Goal: Find specific page/section: Find specific page/section

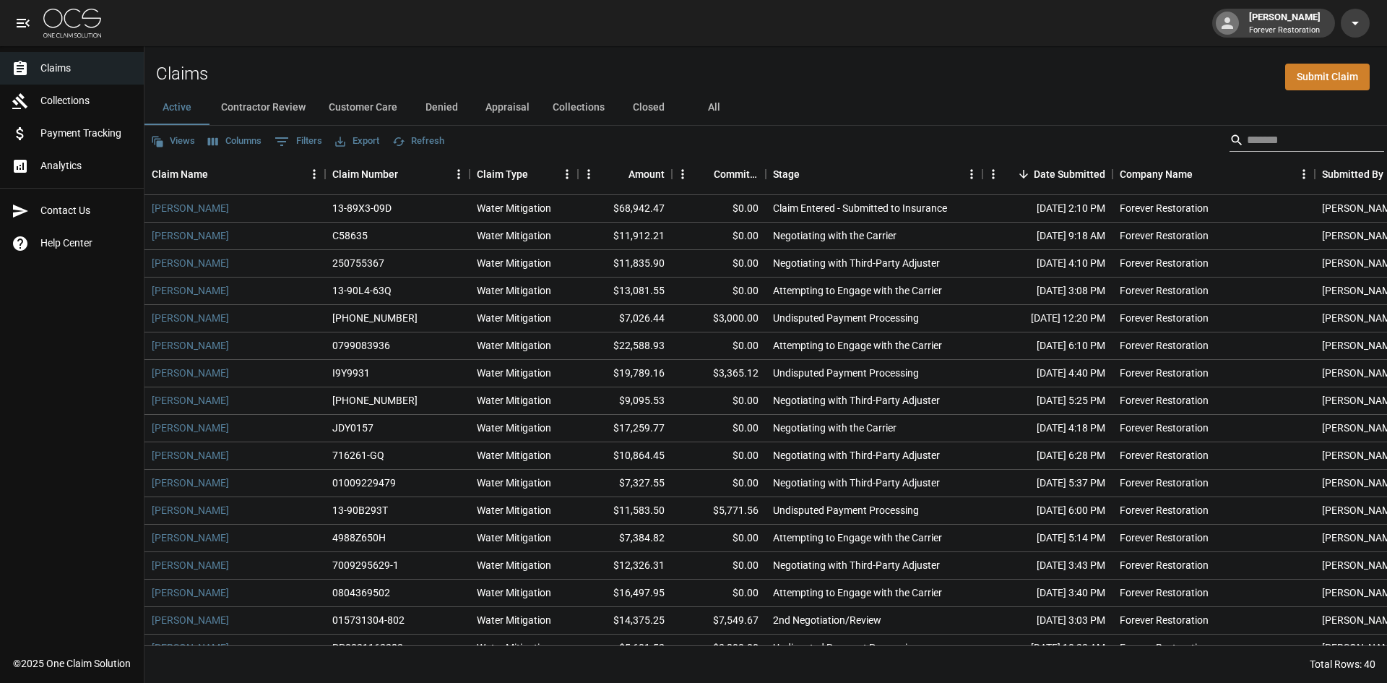
click at [1256, 129] on input "Search" at bounding box center [1305, 140] width 116 height 23
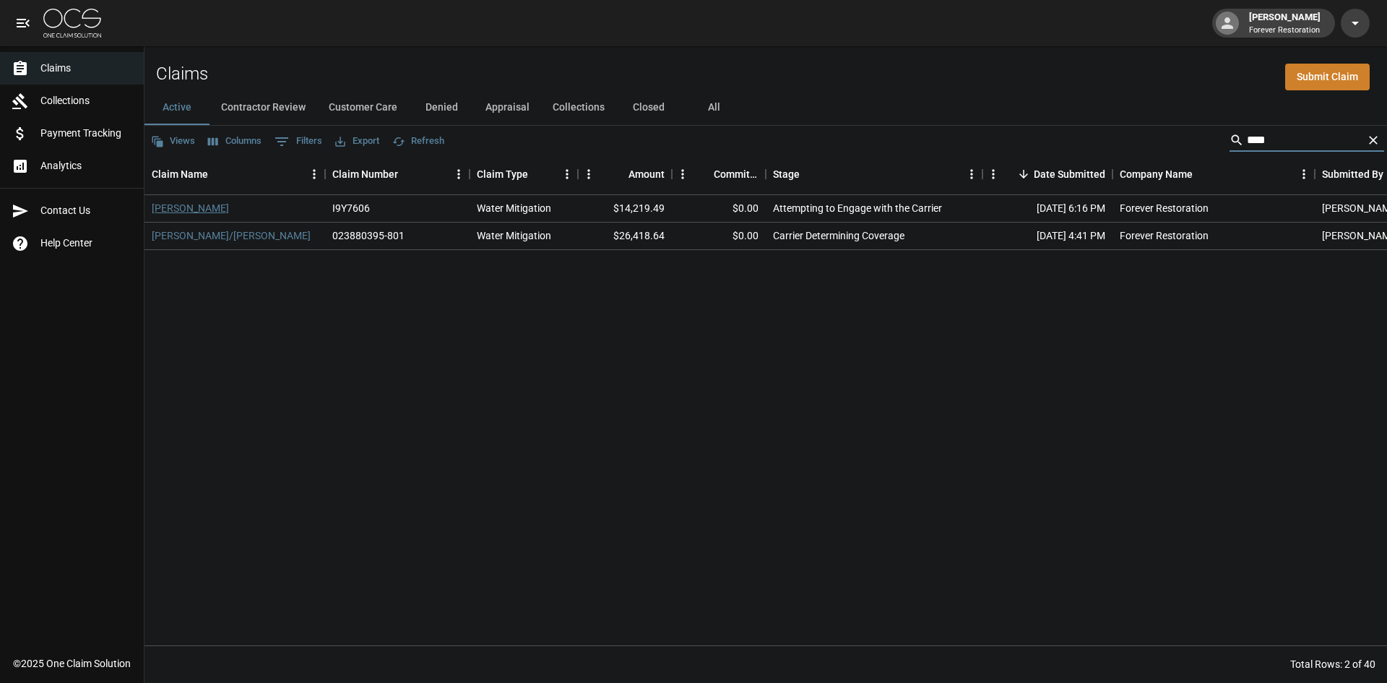
type input "****"
click at [183, 204] on link "[PERSON_NAME]" at bounding box center [190, 208] width 77 height 14
